Goal: Transaction & Acquisition: Obtain resource

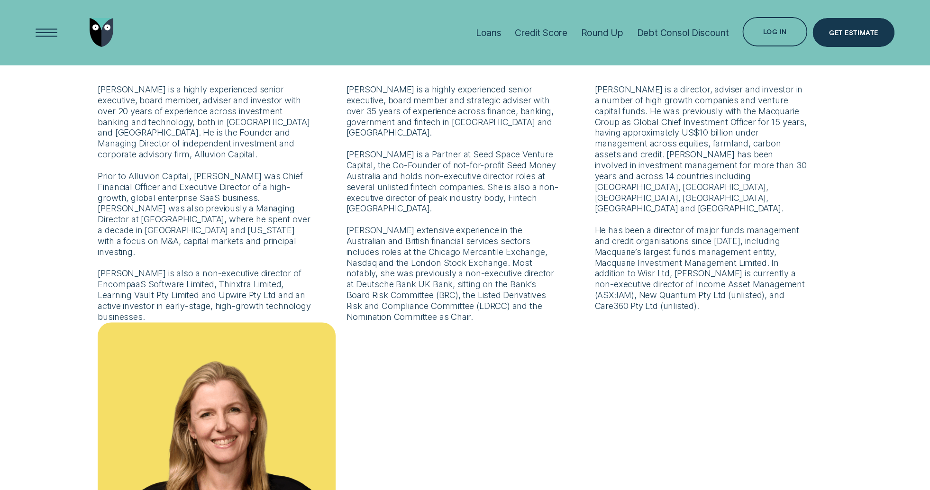
scroll to position [525, 0]
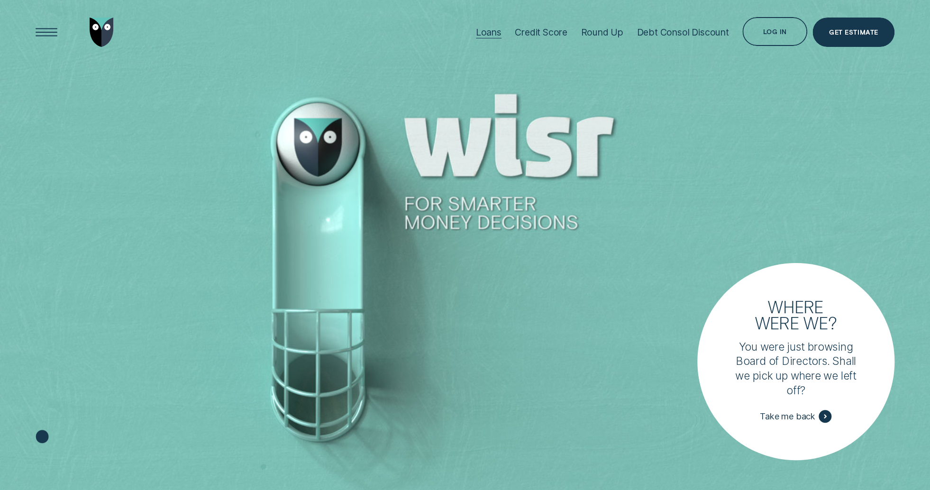
click at [498, 33] on div "Loans" at bounding box center [489, 32] width 26 height 11
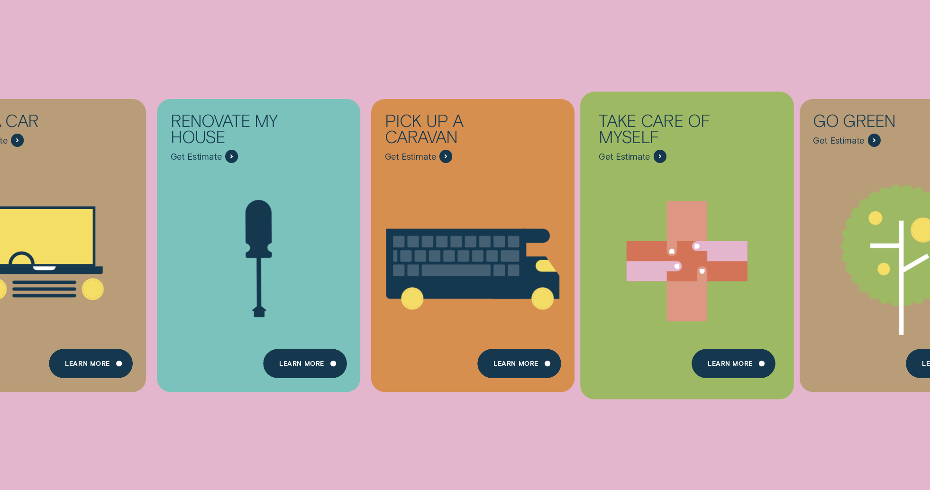
scroll to position [552, 0]
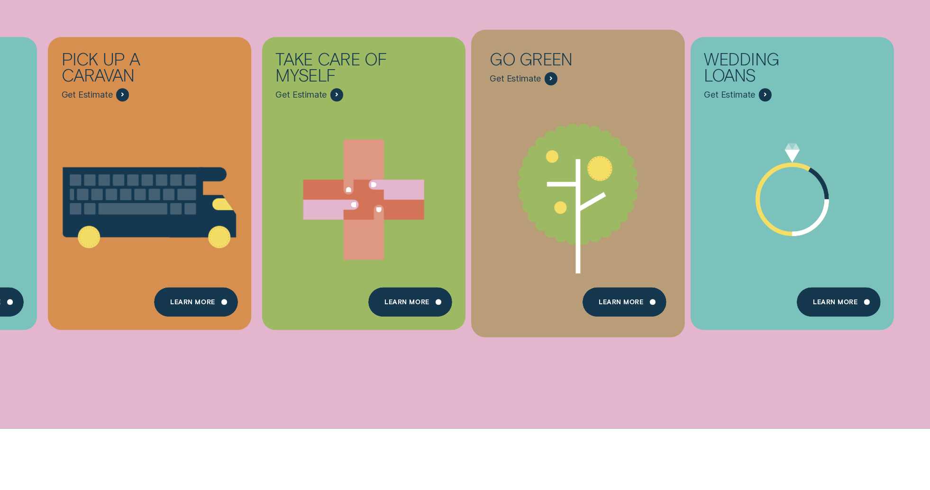
click at [530, 78] on span "Get Estimate" at bounding box center [515, 78] width 51 height 11
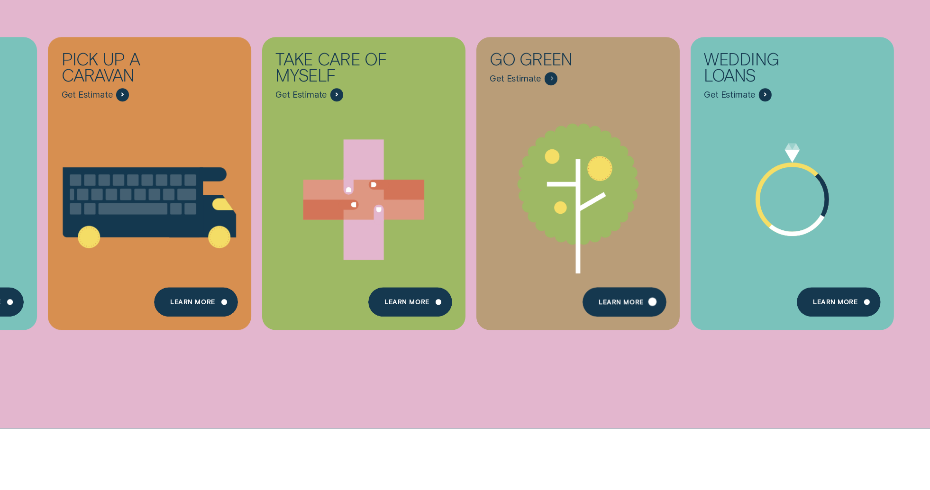
click at [605, 310] on div "Learn more" at bounding box center [625, 301] width 84 height 29
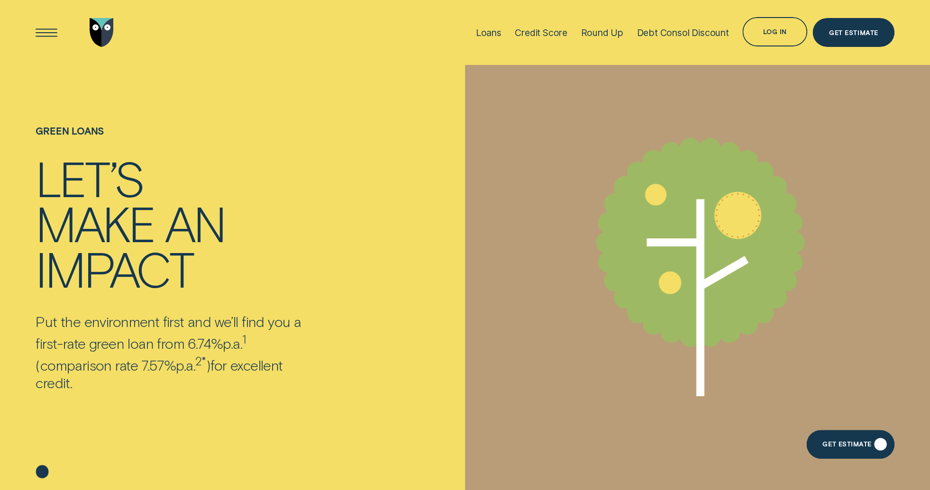
click at [868, 435] on div "Get Estimate" at bounding box center [851, 444] width 88 height 29
click at [476, 39] on div "Loans" at bounding box center [489, 32] width 26 height 65
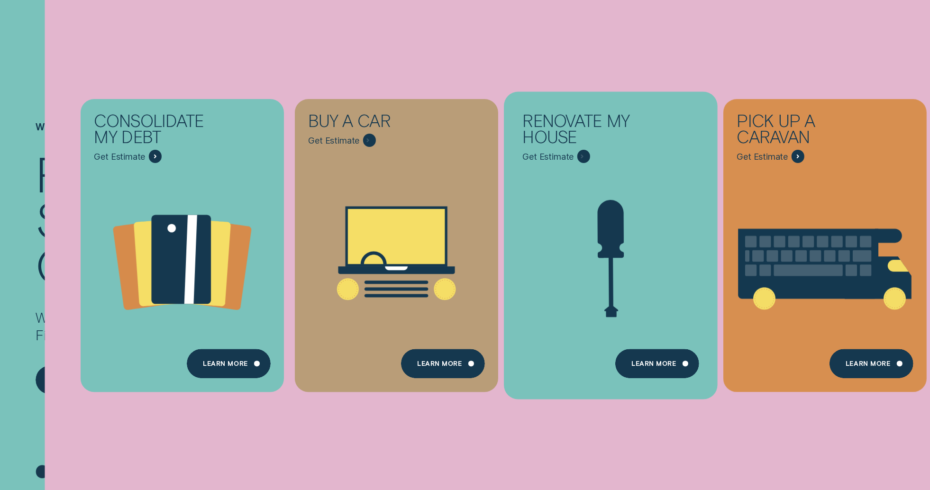
scroll to position [494, 0]
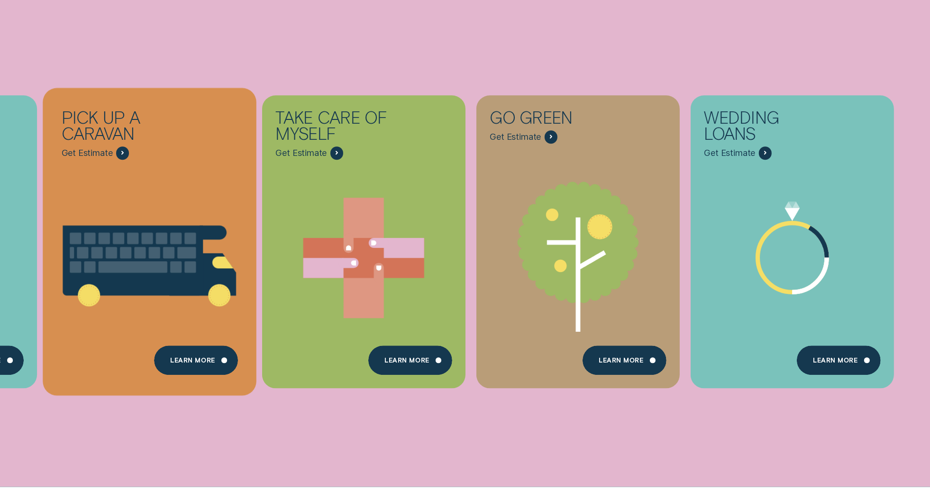
click at [104, 141] on div "Pick up a caravan" at bounding box center [126, 127] width 130 height 37
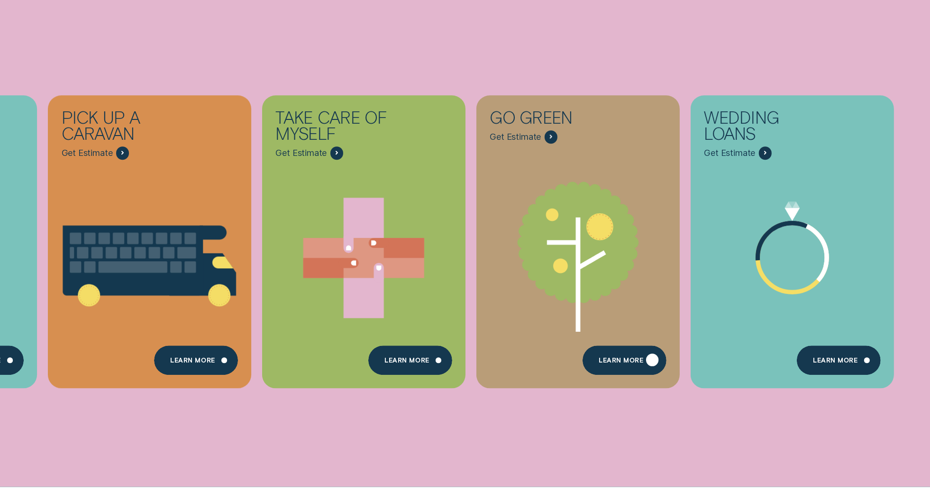
click at [622, 366] on div "Learn more" at bounding box center [625, 360] width 84 height 29
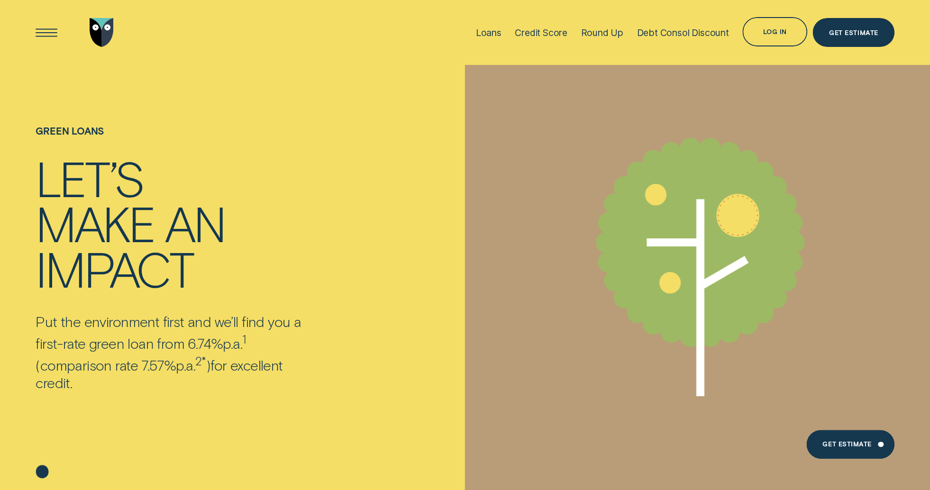
scroll to position [152, 0]
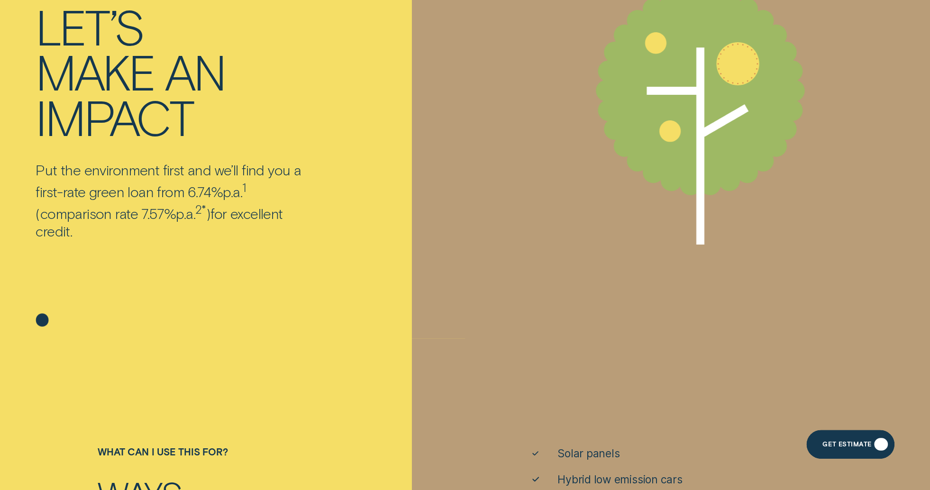
click at [829, 444] on div "Get Estimate" at bounding box center [847, 446] width 49 height 6
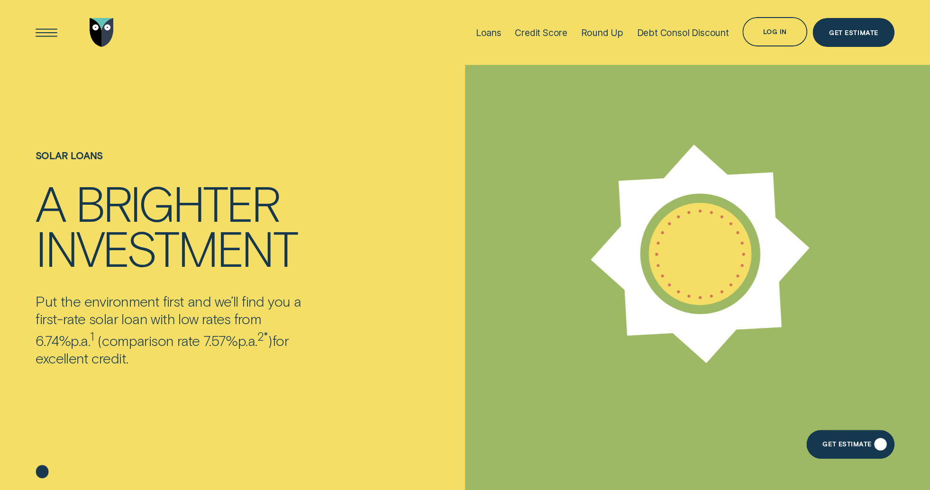
click at [863, 443] on div "Get Estimate" at bounding box center [847, 446] width 49 height 6
